Goal: Use online tool/utility

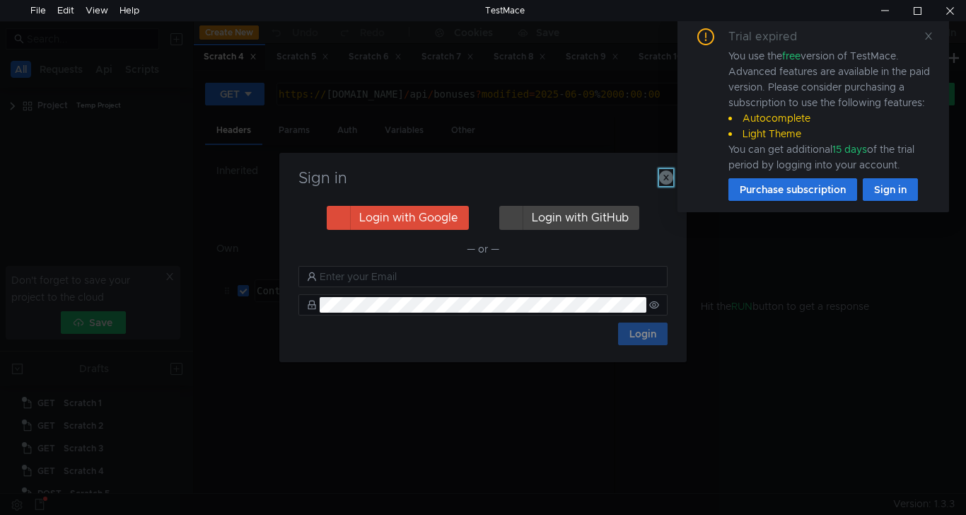
click at [663, 180] on icon "button" at bounding box center [666, 177] width 14 height 14
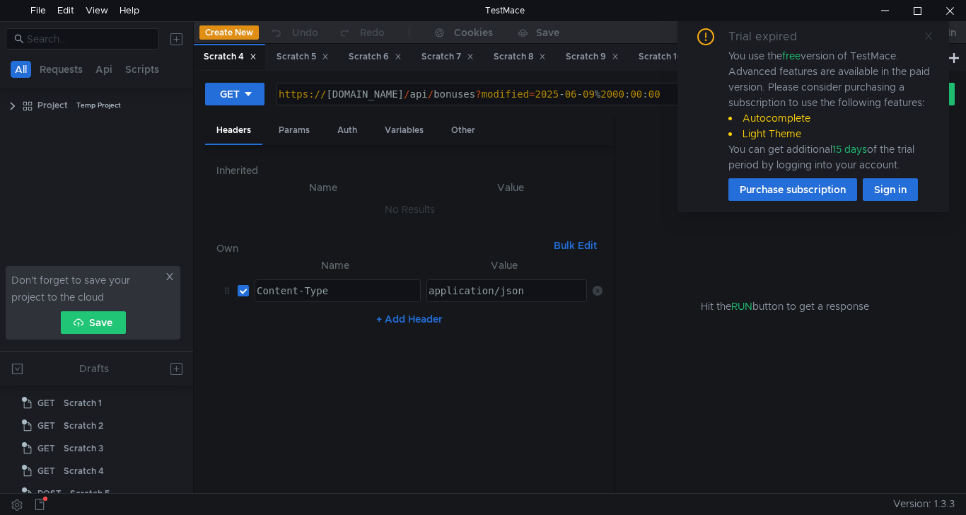
click at [928, 36] on icon at bounding box center [928, 36] width 7 height 7
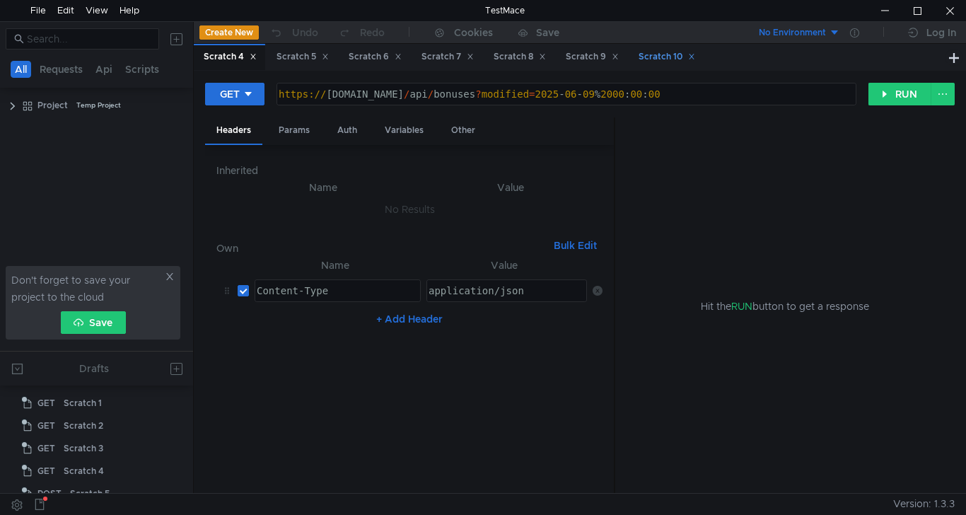
click at [675, 61] on div "Scratch 10" at bounding box center [667, 57] width 57 height 15
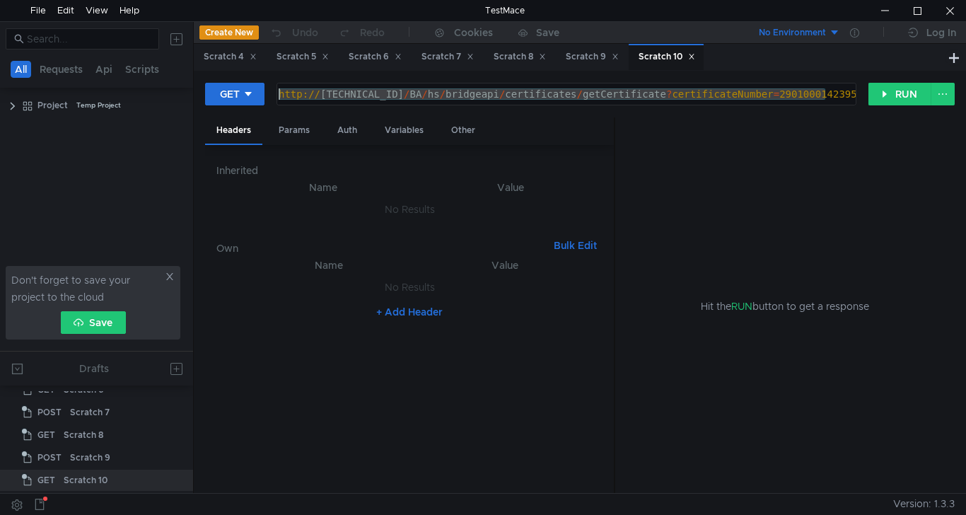
drag, startPoint x: 842, startPoint y: 97, endPoint x: 80, endPoint y: 94, distance: 762.3
click at [81, 94] on as-split "All Requests Api Scripts Project Temp Project Don't forget to save your project…" at bounding box center [483, 257] width 966 height 472
click at [890, 9] on div at bounding box center [884, 10] width 33 height 21
click at [397, 95] on div "http:// [TECHNICAL_ID] / BA / hs / bridgeapi / certificates / getCertificate ? …" at bounding box center [566, 93] width 578 height 21
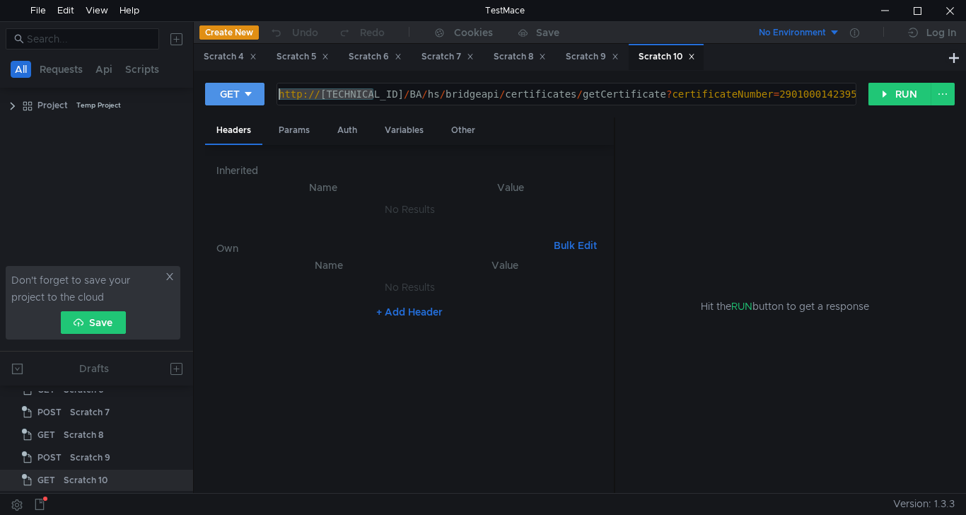
drag, startPoint x: 375, startPoint y: 92, endPoint x: 224, endPoint y: 95, distance: 150.7
click at [224, 95] on div "GET [URL][TECHNICAL_ID] http:// [TECHNICAL_ID] / BA / hs / bridgeapi / certific…" at bounding box center [536, 94] width 663 height 24
paste textarea "[URL][DOMAIN_NAME]"
click at [288, 92] on div "http:// [DOMAIN_NAME]:8082 / BA / hs / bridgeapi / certificates / getCertificat…" at bounding box center [590, 105] width 629 height 34
click at [905, 93] on button "RUN" at bounding box center [899, 94] width 63 height 23
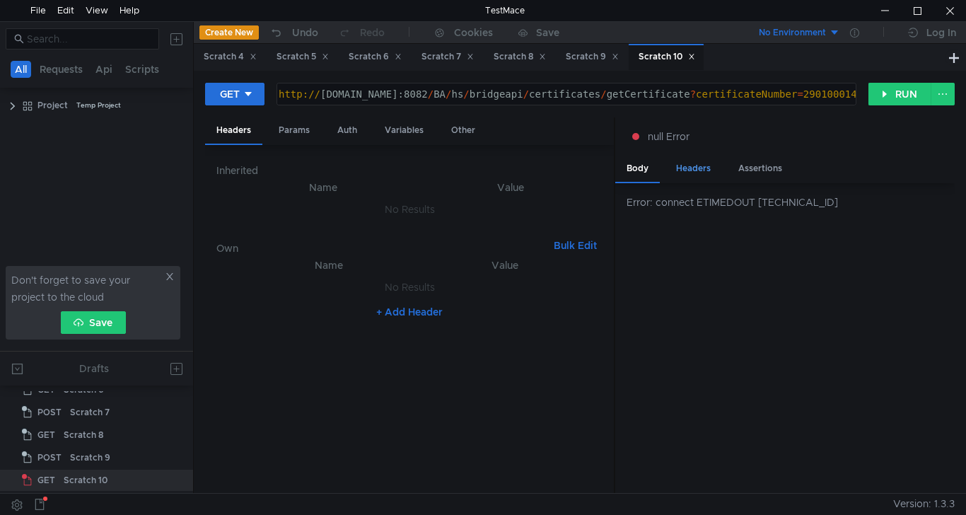
click at [700, 166] on div "Headers" at bounding box center [693, 169] width 57 height 26
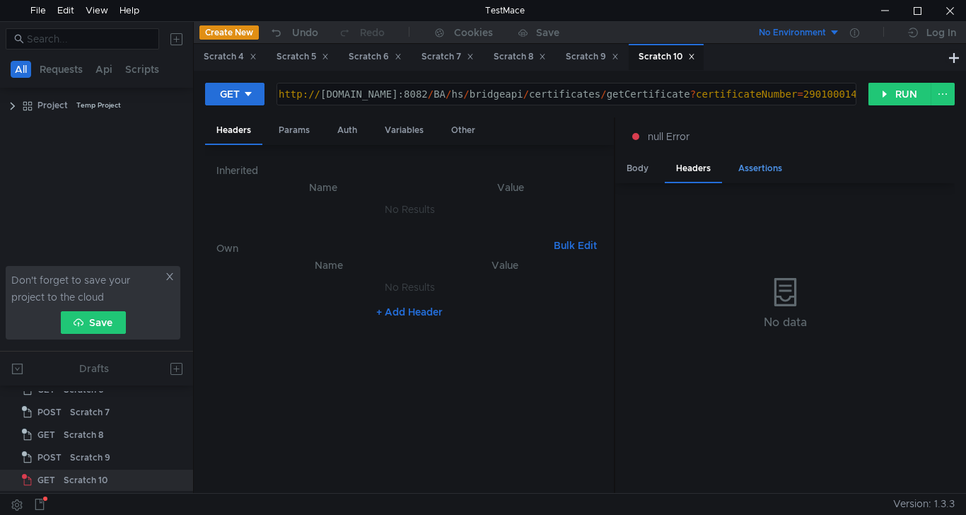
click at [760, 169] on div "Assertions" at bounding box center [760, 169] width 66 height 26
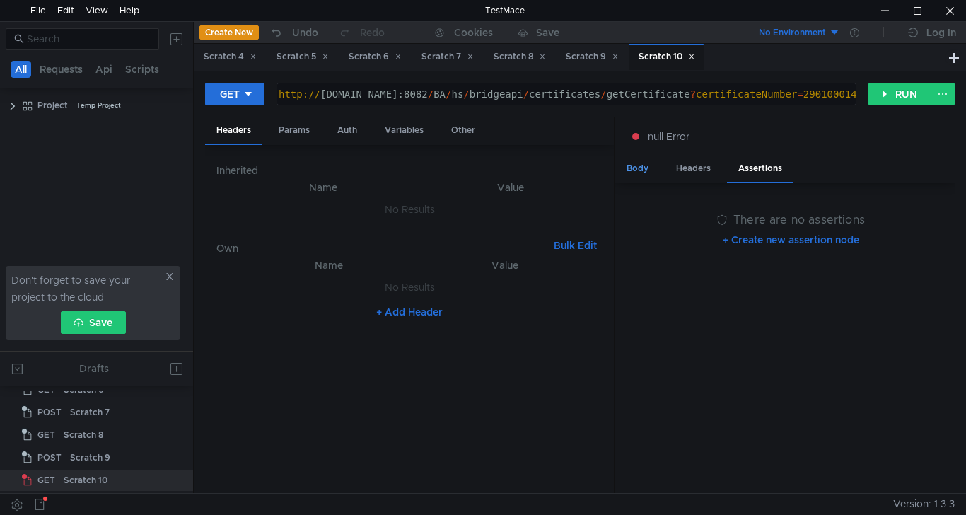
click at [647, 170] on div "Body" at bounding box center [637, 169] width 45 height 26
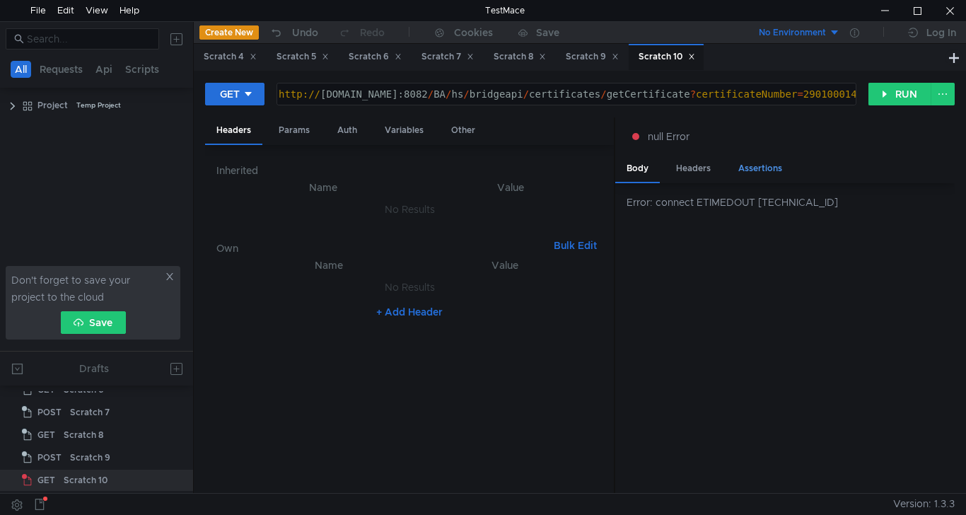
click at [758, 170] on div "Assertions" at bounding box center [760, 169] width 66 height 26
click at [701, 170] on div "Headers" at bounding box center [693, 169] width 57 height 26
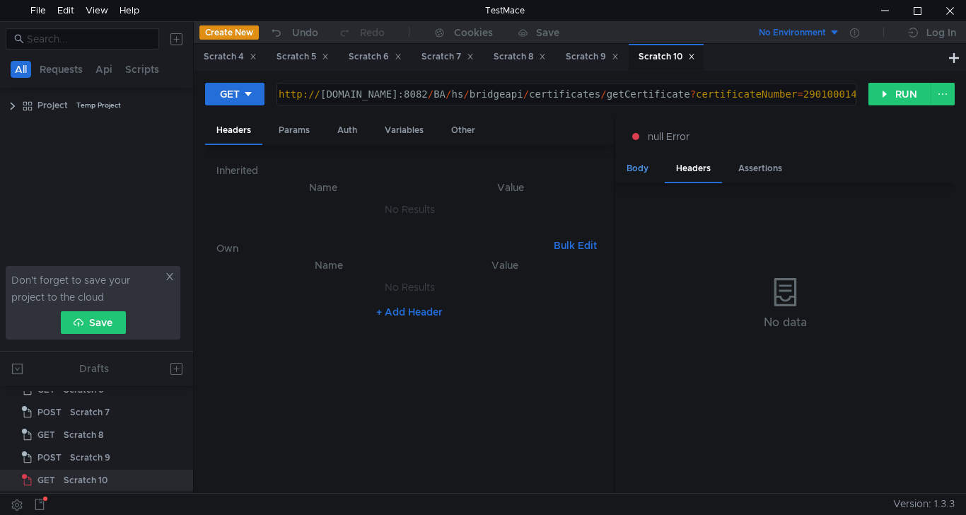
click at [639, 170] on div "Body" at bounding box center [637, 169] width 45 height 26
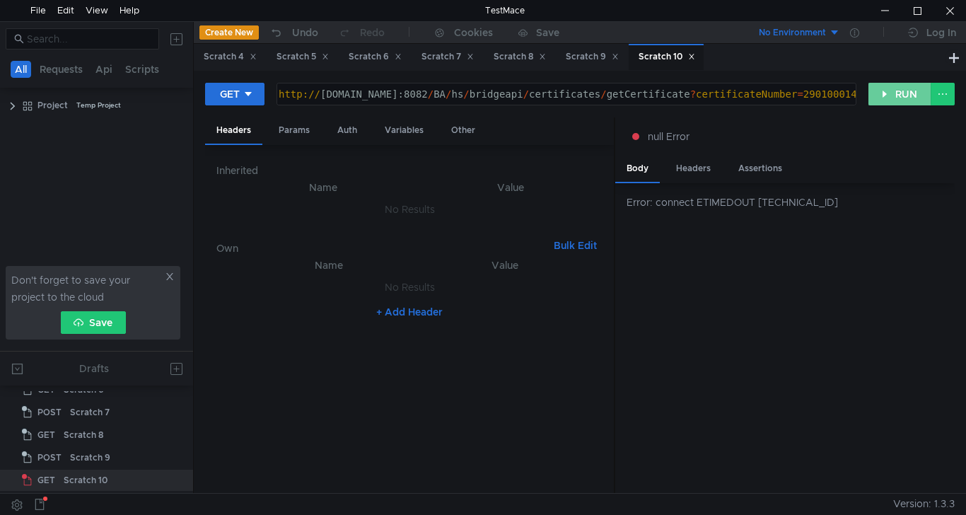
click at [894, 91] on button "RUN" at bounding box center [899, 94] width 63 height 23
click at [598, 97] on div "http:// [DOMAIN_NAME]:8082 / BA / hs / bridgeapi / certificates / getCertificat…" at bounding box center [588, 105] width 624 height 34
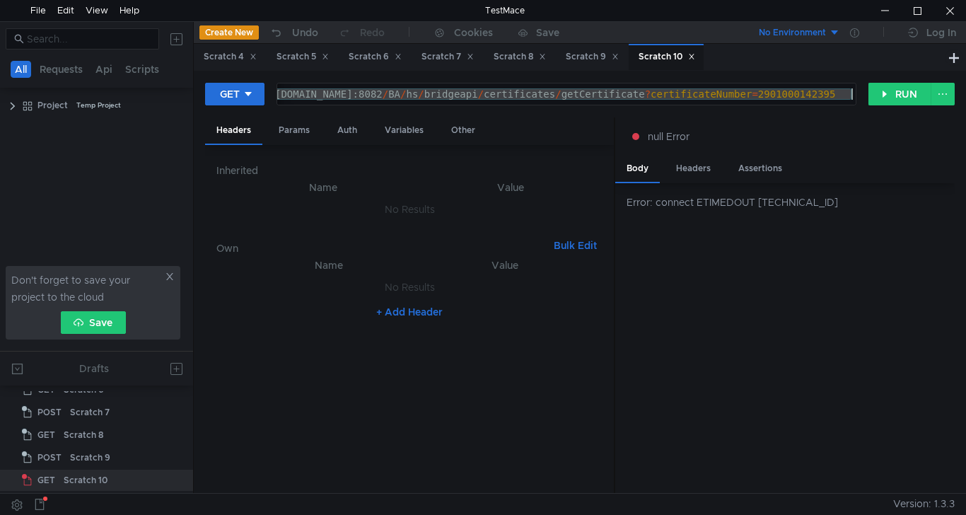
click at [598, 97] on div "http:// [DOMAIN_NAME]:8082 / BA / hs / bridgeapi / certificates / getCertificat…" at bounding box center [543, 105] width 624 height 34
paste textarea "[TECHNICAL_ID]"
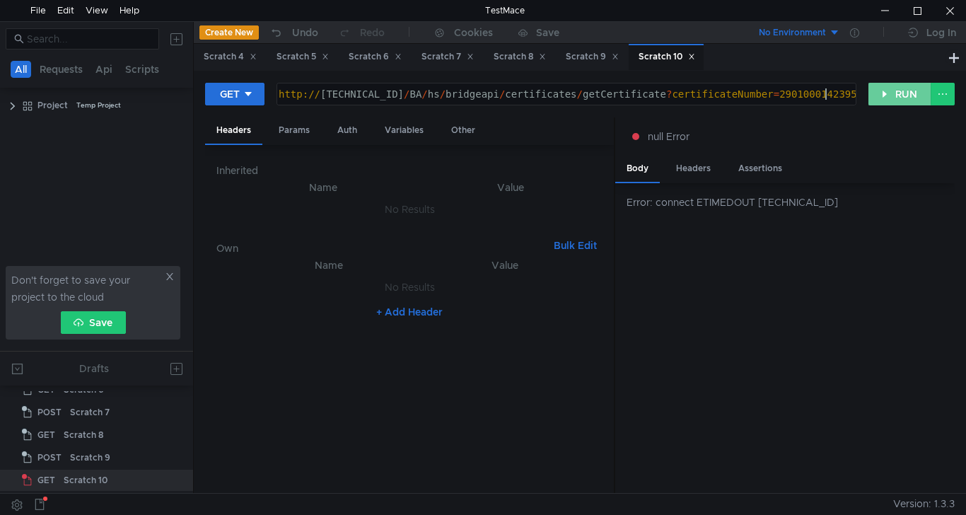
click at [906, 99] on button "RUN" at bounding box center [899, 94] width 63 height 23
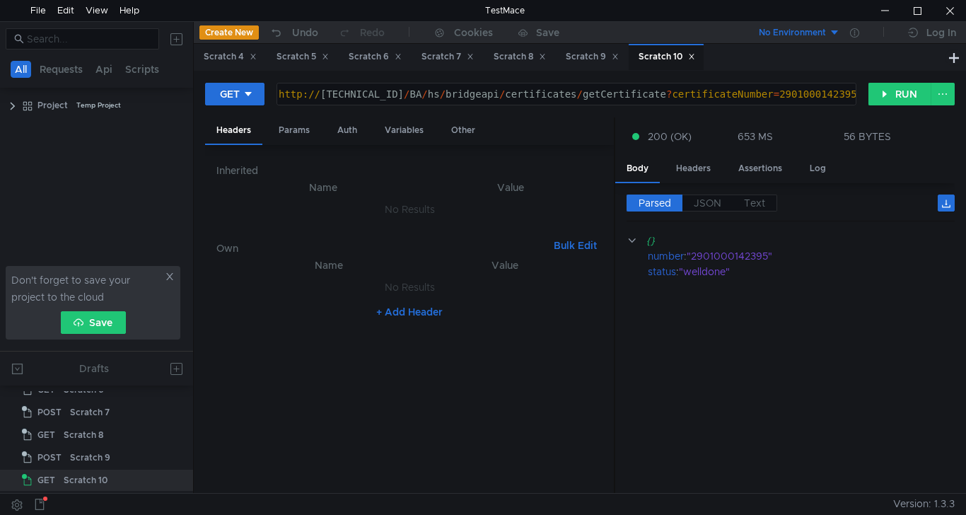
click at [646, 95] on div "http:// [TECHNICAL_ID] / BA / hs / bridgeapi / certificates / getCertificate ? …" at bounding box center [565, 105] width 578 height 34
click at [896, 98] on button "RUN" at bounding box center [899, 94] width 63 height 23
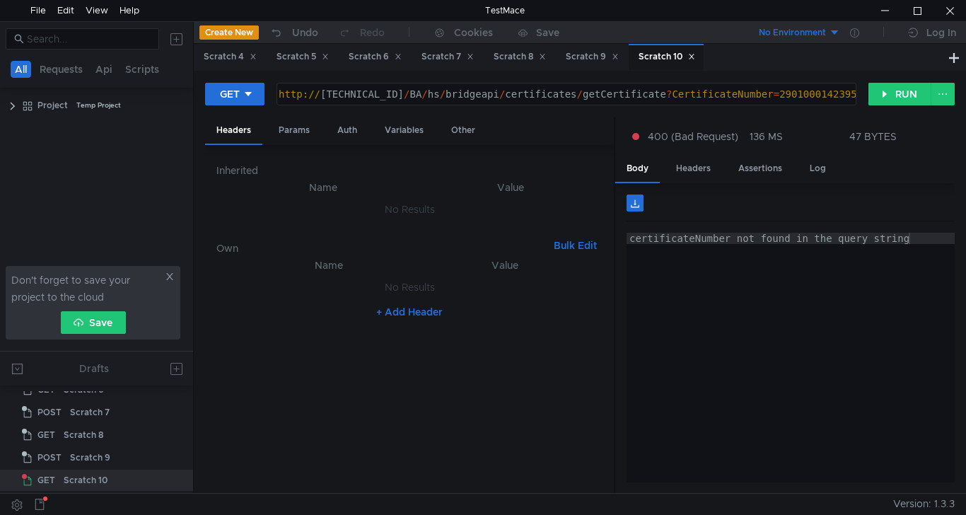
click at [647, 94] on div "http:// [TECHNICAL_ID] / BA / hs / bridgeapi / certificates / getCertificate ? …" at bounding box center [565, 105] width 578 height 34
type textarea "[URL][TECHNICAL_ID]"
click at [907, 95] on button "RUN" at bounding box center [899, 94] width 63 height 23
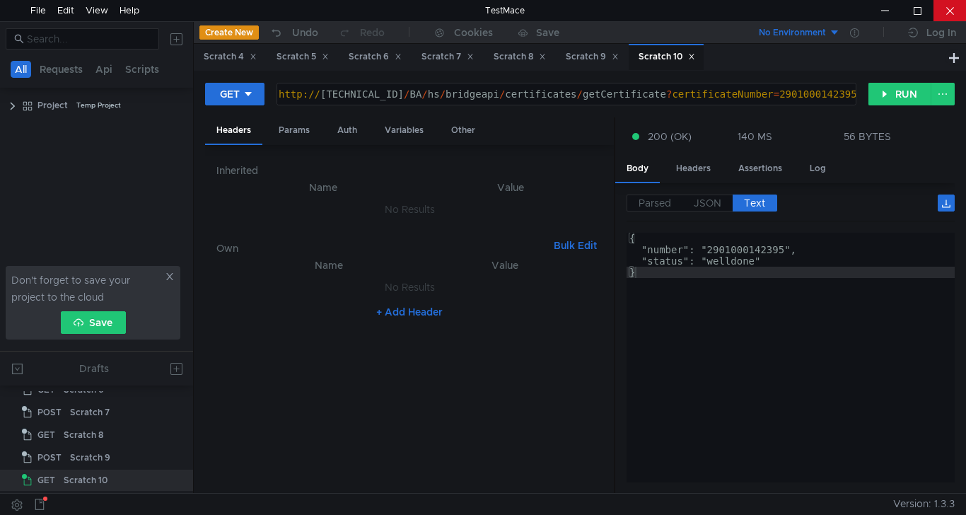
click at [961, 7] on div at bounding box center [949, 10] width 33 height 21
